Goal: Transaction & Acquisition: Purchase product/service

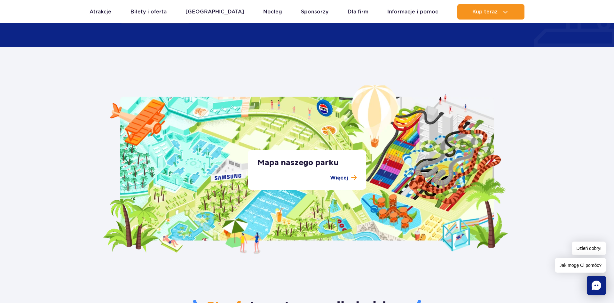
scroll to position [1110, 0]
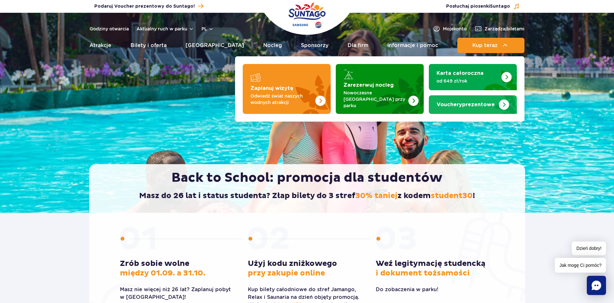
click at [479, 107] on link "Vouchery prezentowe" at bounding box center [473, 104] width 88 height 19
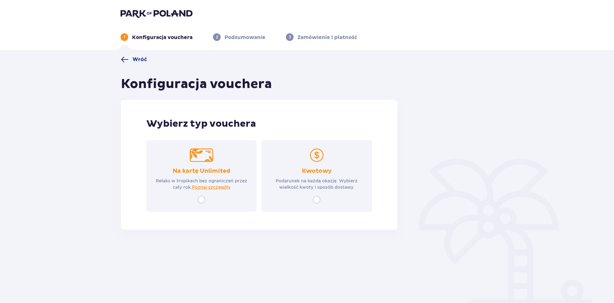
click at [144, 17] on img at bounding box center [157, 13] width 72 height 9
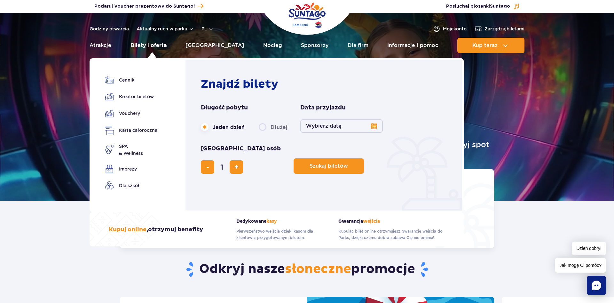
click at [160, 49] on link "Bilety i oferta" at bounding box center [149, 45] width 36 height 15
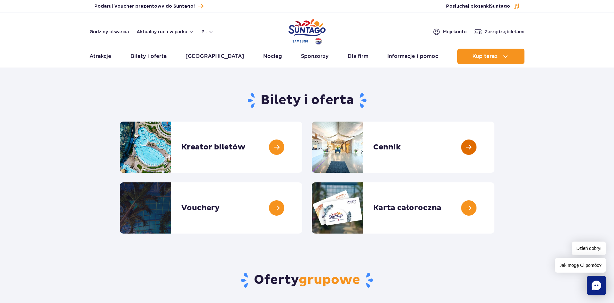
click at [495, 143] on link at bounding box center [495, 147] width 0 height 51
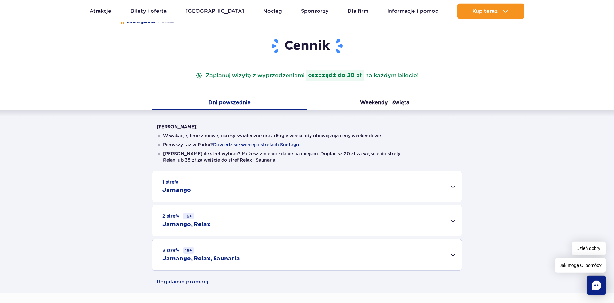
scroll to position [65, 0]
click at [224, 227] on div "2 strefy 16+ Jamango, Relax" at bounding box center [307, 221] width 310 height 31
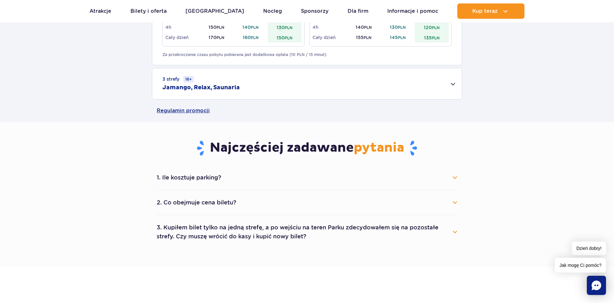
scroll to position [326, 0]
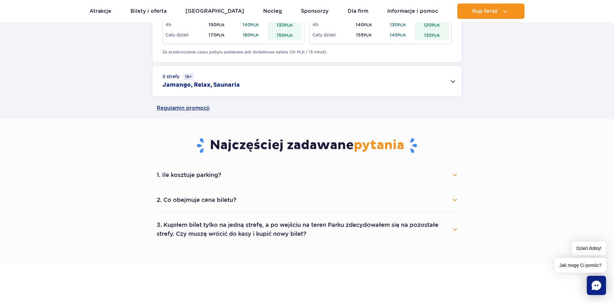
click at [242, 184] on li "1. Ile kosztuje parking? Parking kosztuje 25 zł za każdy rozpoczęty dzień kalen…" at bounding box center [307, 175] width 301 height 25
click at [240, 183] on li "1. Ile kosztuje parking? Parking kosztuje 25 zł za każdy rozpoczęty dzień kalen…" at bounding box center [307, 175] width 301 height 25
click at [207, 180] on button "1. Ile kosztuje parking?" at bounding box center [307, 175] width 301 height 14
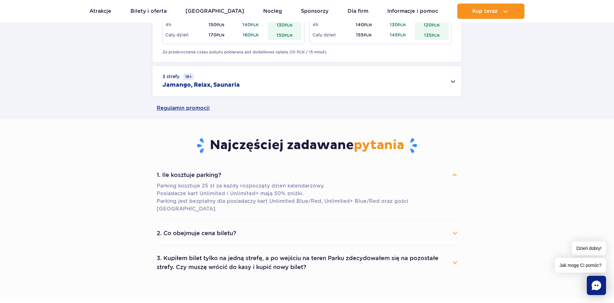
click at [210, 178] on button "1. Ile kosztuje parking?" at bounding box center [307, 175] width 301 height 14
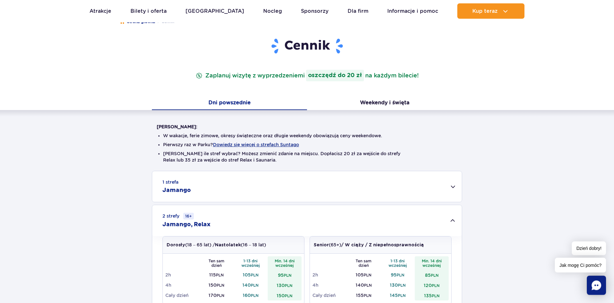
scroll to position [65, 0]
click at [380, 101] on button "Weekendy i święta" at bounding box center [384, 103] width 155 height 13
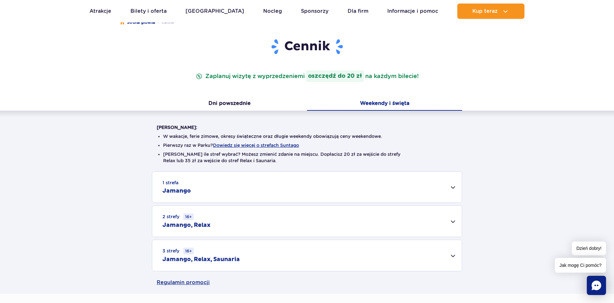
click at [198, 222] on h2 "Jamango, Relax" at bounding box center [187, 225] width 48 height 8
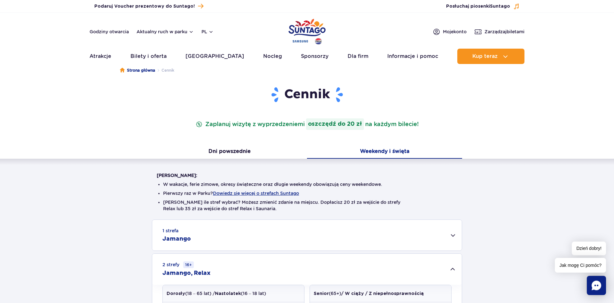
scroll to position [0, 0]
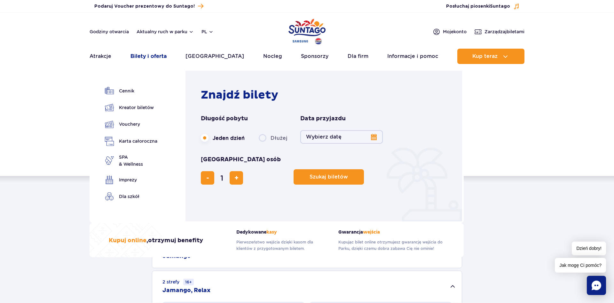
click at [156, 57] on link "Bilety i oferta" at bounding box center [149, 56] width 36 height 15
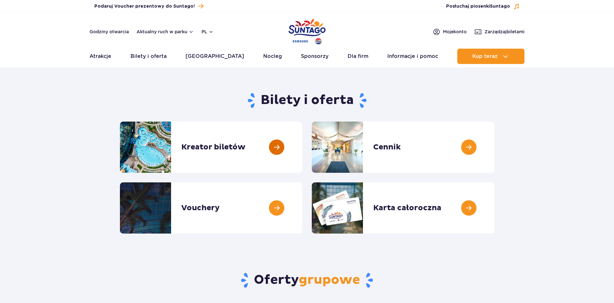
click at [302, 144] on link at bounding box center [302, 147] width 0 height 51
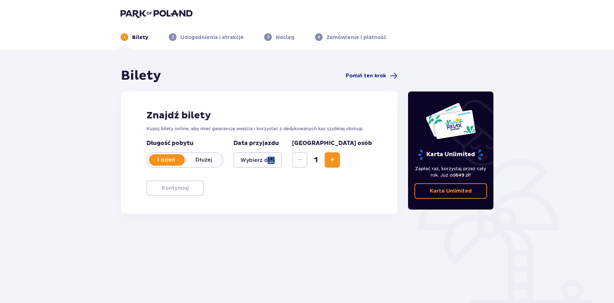
click at [273, 163] on div at bounding box center [258, 159] width 48 height 15
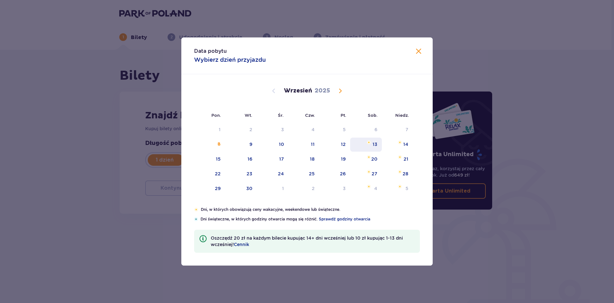
click at [374, 149] on div "13" at bounding box center [366, 145] width 32 height 14
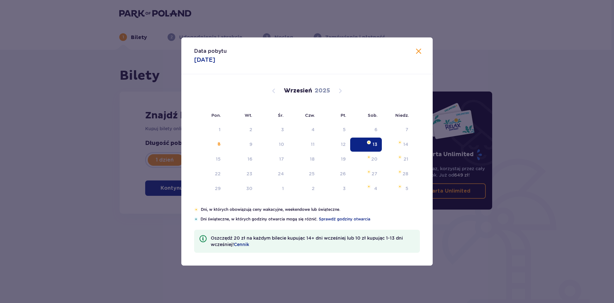
type input "13.09.25"
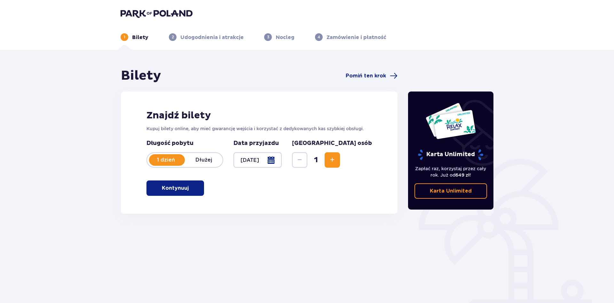
click at [160, 182] on button "Kontynuuj" at bounding box center [176, 187] width 58 height 15
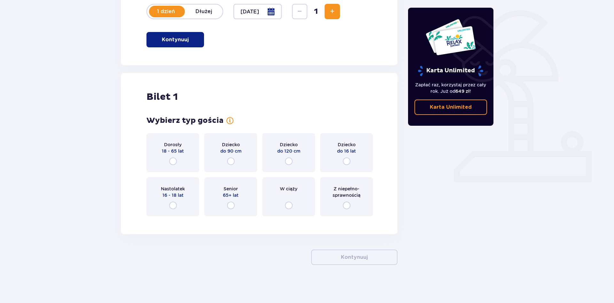
scroll to position [149, 0]
click at [176, 160] on input "radio" at bounding box center [173, 161] width 8 height 8
radio input "true"
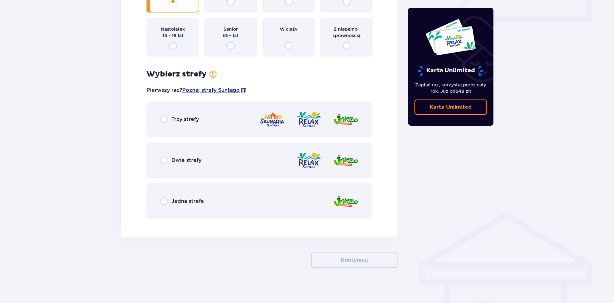
scroll to position [311, 0]
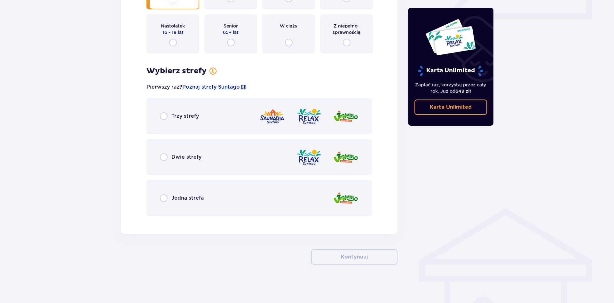
click at [183, 159] on p "Dwie strefy" at bounding box center [186, 157] width 30 height 7
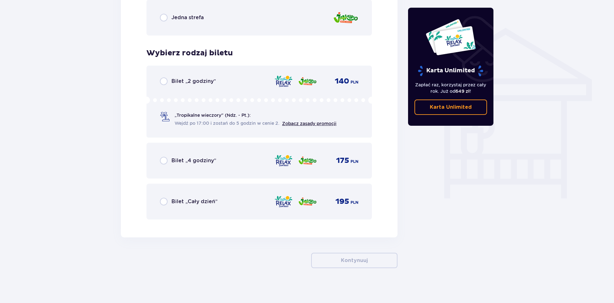
scroll to position [495, 0]
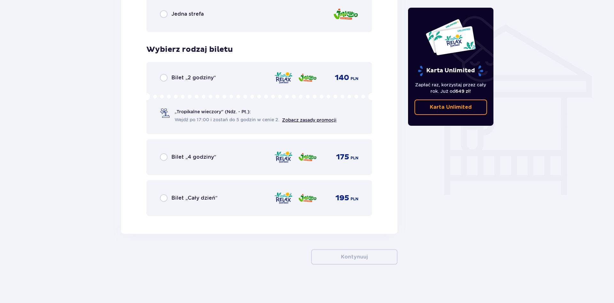
click at [201, 120] on span "Wejdź po 17:00 i zostań do 5 godzin w cenie 2." at bounding box center [227, 119] width 105 height 6
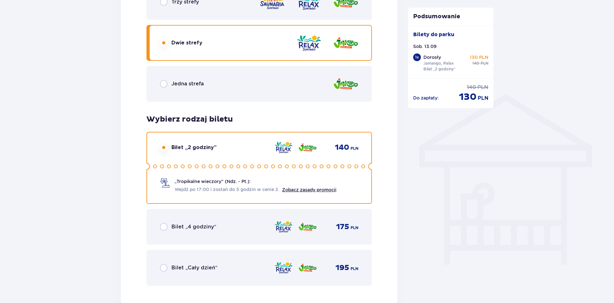
scroll to position [425, 0]
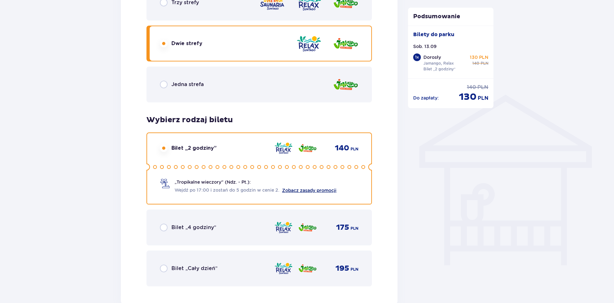
click at [303, 191] on link "Zobacz zasady promocji" at bounding box center [309, 190] width 54 height 5
click at [309, 190] on link "Zobacz zasady promocji" at bounding box center [309, 190] width 54 height 5
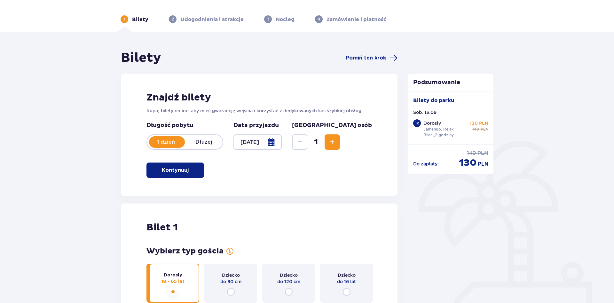
scroll to position [0, 0]
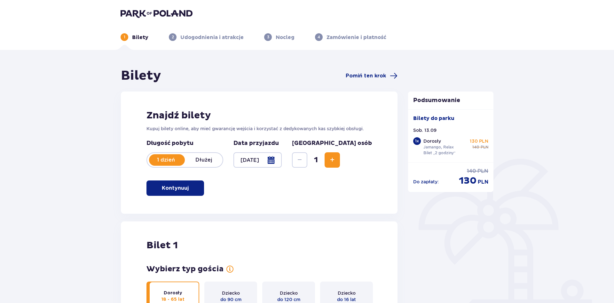
click at [282, 167] on div at bounding box center [258, 159] width 48 height 15
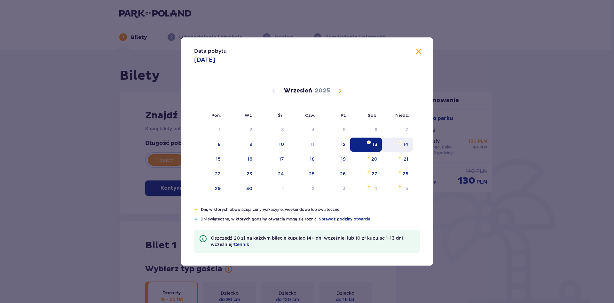
click at [408, 142] on div "14" at bounding box center [405, 144] width 5 height 6
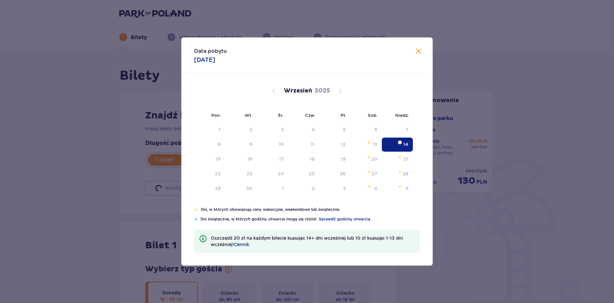
type input "14.09.25"
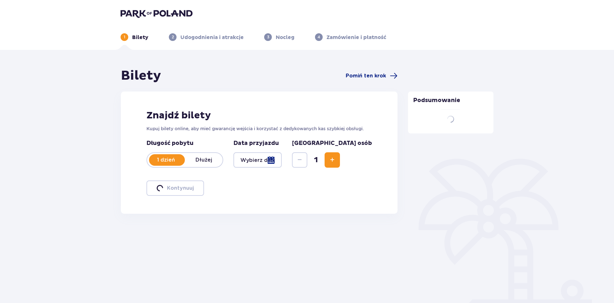
click at [516, 147] on div "Bilety Pomiń ten krok Znajdź bilety Kupuj bilety online, aby mieć gwarancję wej…" at bounding box center [307, 151] width 614 height 202
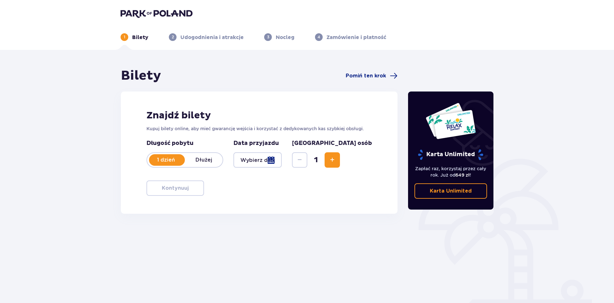
click at [268, 161] on div at bounding box center [258, 159] width 48 height 15
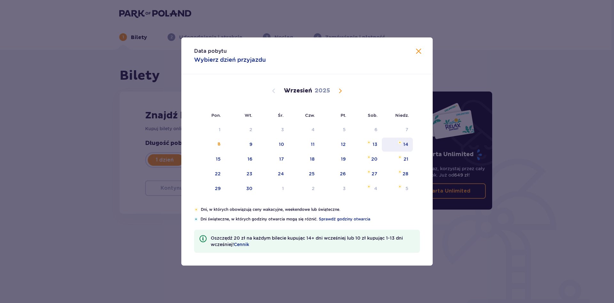
drag, startPoint x: 406, startPoint y: 145, endPoint x: 403, endPoint y: 147, distance: 4.8
click at [406, 144] on div "14" at bounding box center [405, 144] width 5 height 6
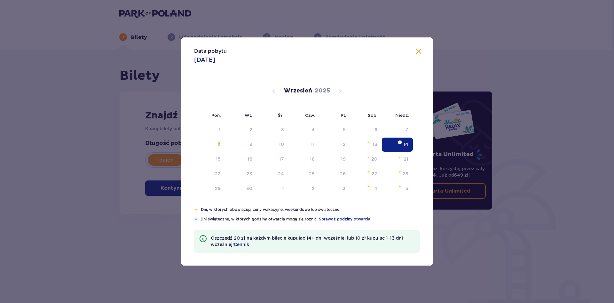
type input "14.09.25"
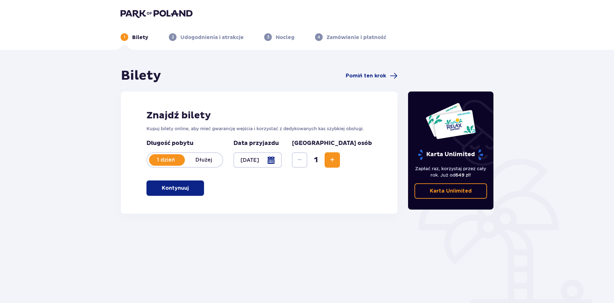
click at [195, 184] on button "Kontynuuj" at bounding box center [176, 187] width 58 height 15
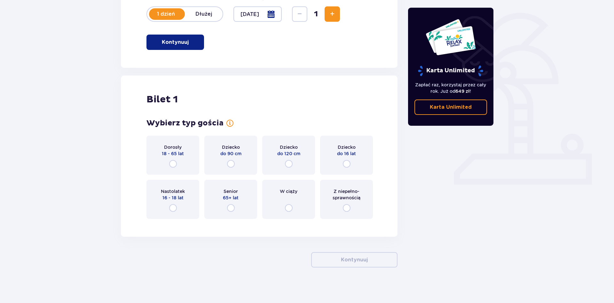
scroll to position [149, 0]
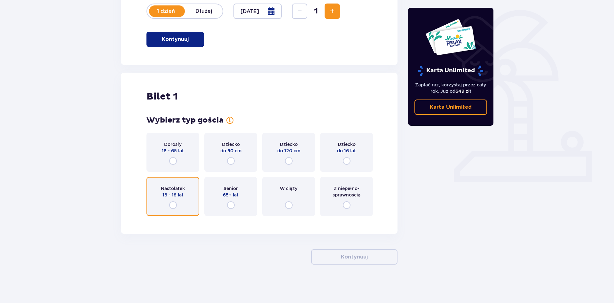
drag, startPoint x: 176, startPoint y: 202, endPoint x: 179, endPoint y: 202, distance: 3.9
click at [178, 202] on div "Nastolatek 16 - 18 lat" at bounding box center [173, 196] width 53 height 39
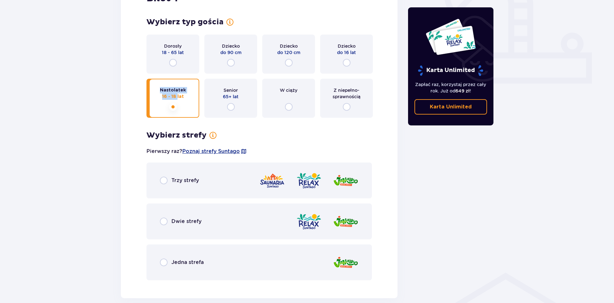
scroll to position [246, 0]
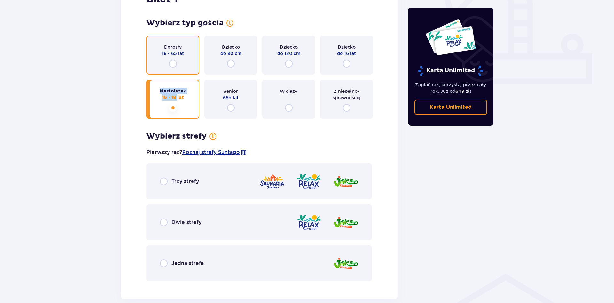
click at [175, 65] on input "radio" at bounding box center [173, 64] width 8 height 8
radio input "true"
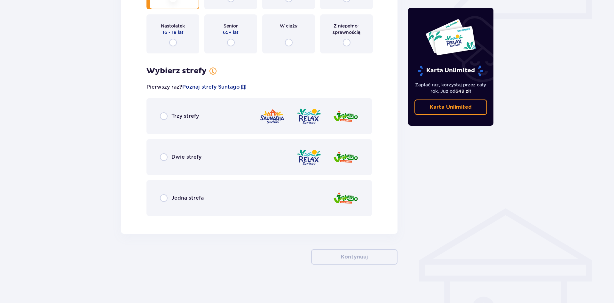
click at [221, 154] on div "Dwie strefy" at bounding box center [260, 157] width 226 height 36
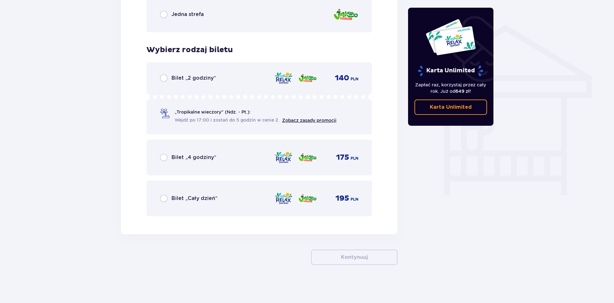
scroll to position [495, 0]
click at [225, 128] on div "Bilet „2 godziny” 140 PLN „Tropikalne wieczory" (Ndz. - Pt.): Wejdź po 17:00 i …" at bounding box center [260, 98] width 226 height 72
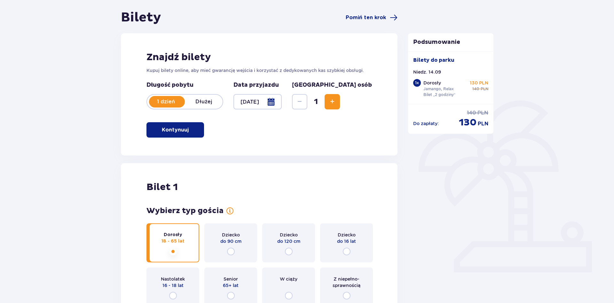
scroll to position [38, 0]
